Goal: Transaction & Acquisition: Purchase product/service

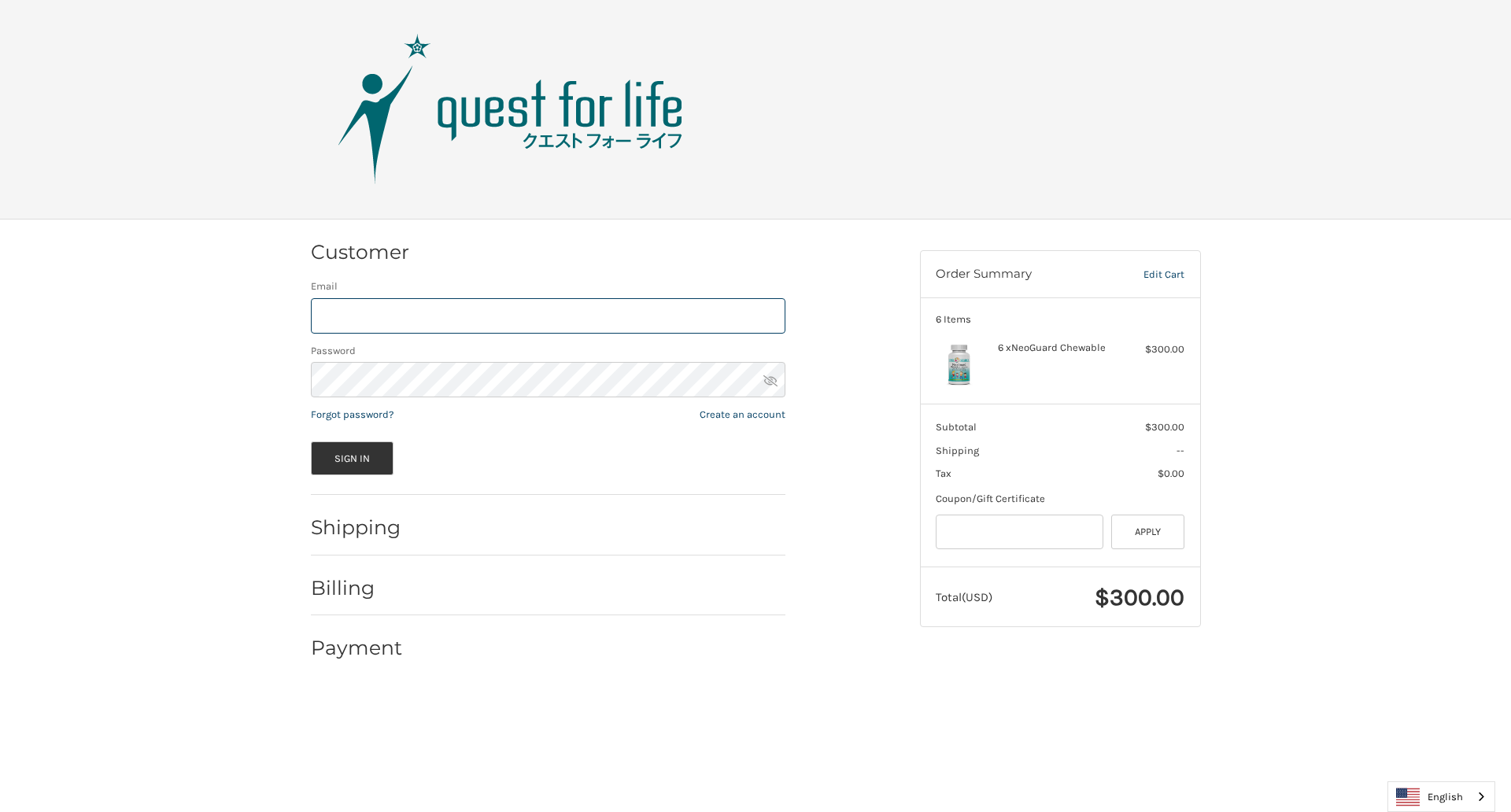
click at [548, 316] on input "Email" at bounding box center [548, 316] width 474 height 35
type input "**********"
click at [352, 458] on button "Sign In" at bounding box center [353, 458] width 84 height 34
